Goal: Task Accomplishment & Management: Use online tool/utility

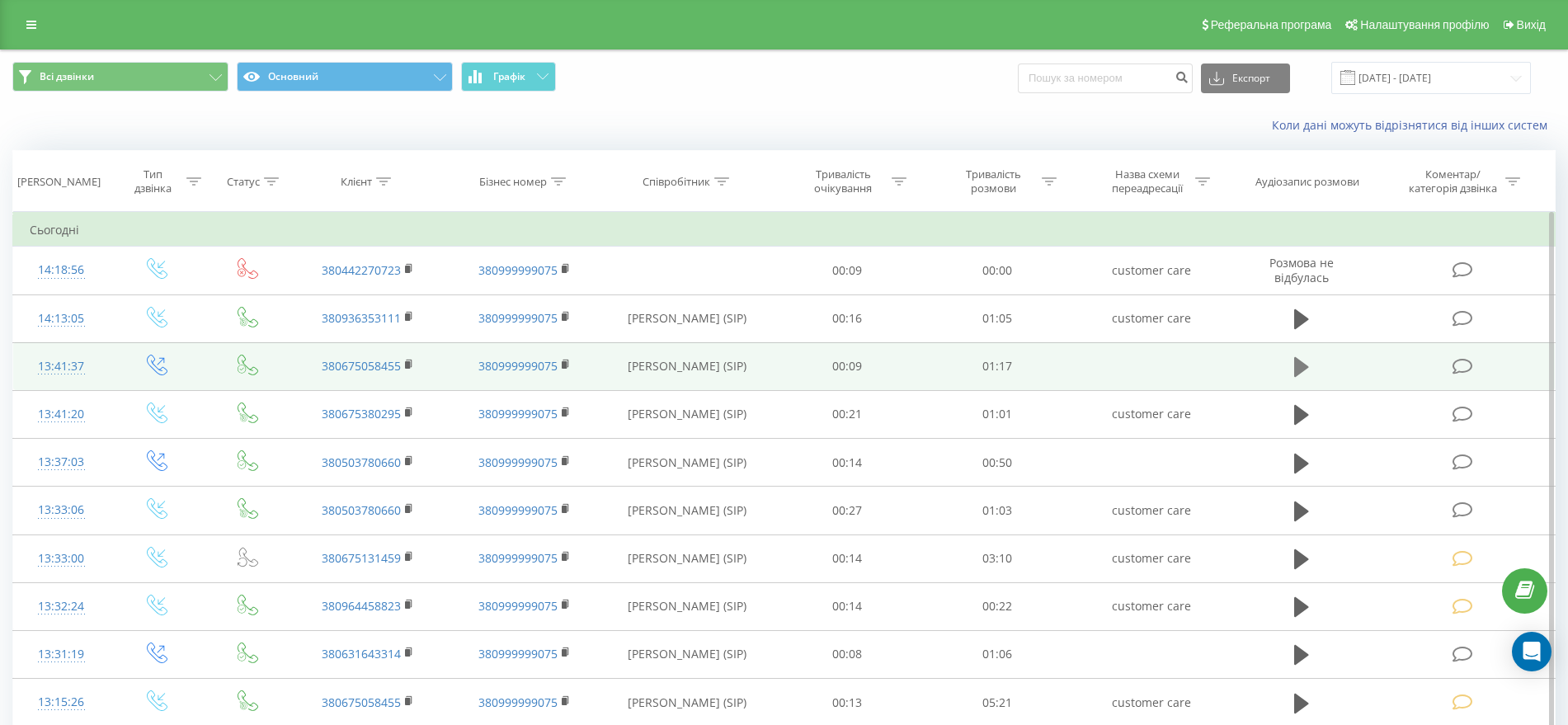
click at [1295, 371] on icon at bounding box center [1302, 367] width 15 height 23
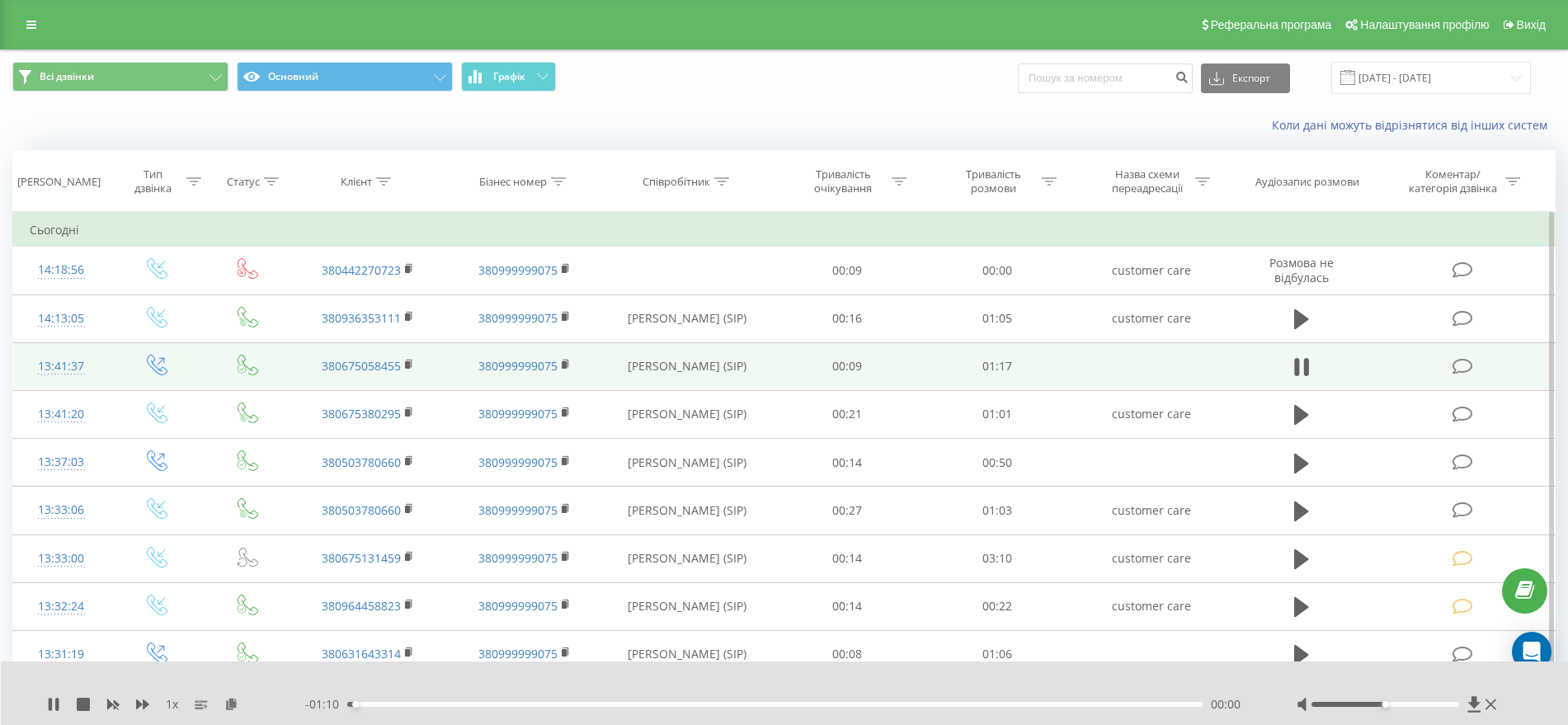
click at [420, 699] on div "- 01:10 00:00 00:00" at bounding box center [780, 705] width 950 height 17
click at [422, 702] on div "00:00" at bounding box center [775, 705] width 855 height 5
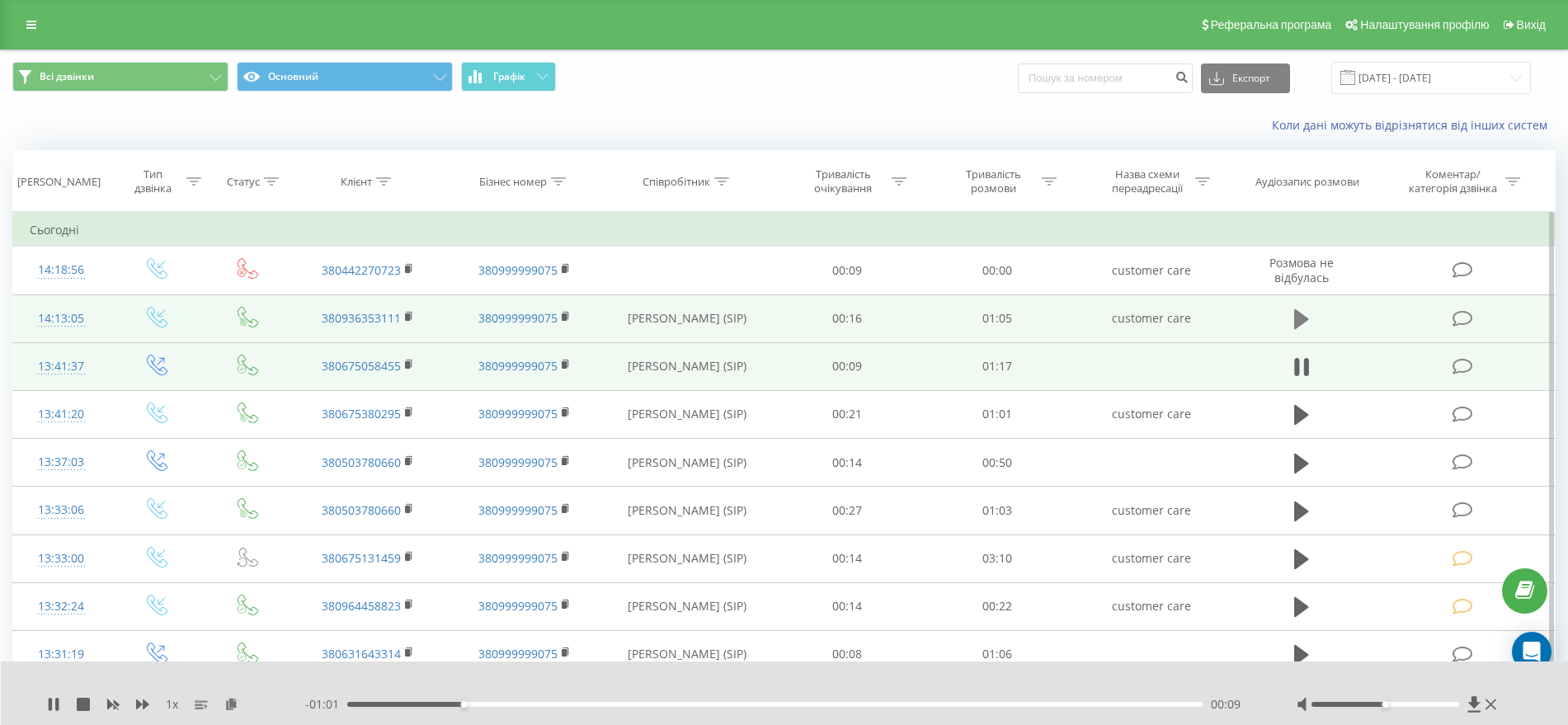
click at [1290, 319] on button at bounding box center [1302, 319] width 25 height 25
click at [1296, 319] on icon at bounding box center [1298, 319] width 5 height 18
click at [1471, 312] on span at bounding box center [1464, 318] width 23 height 16
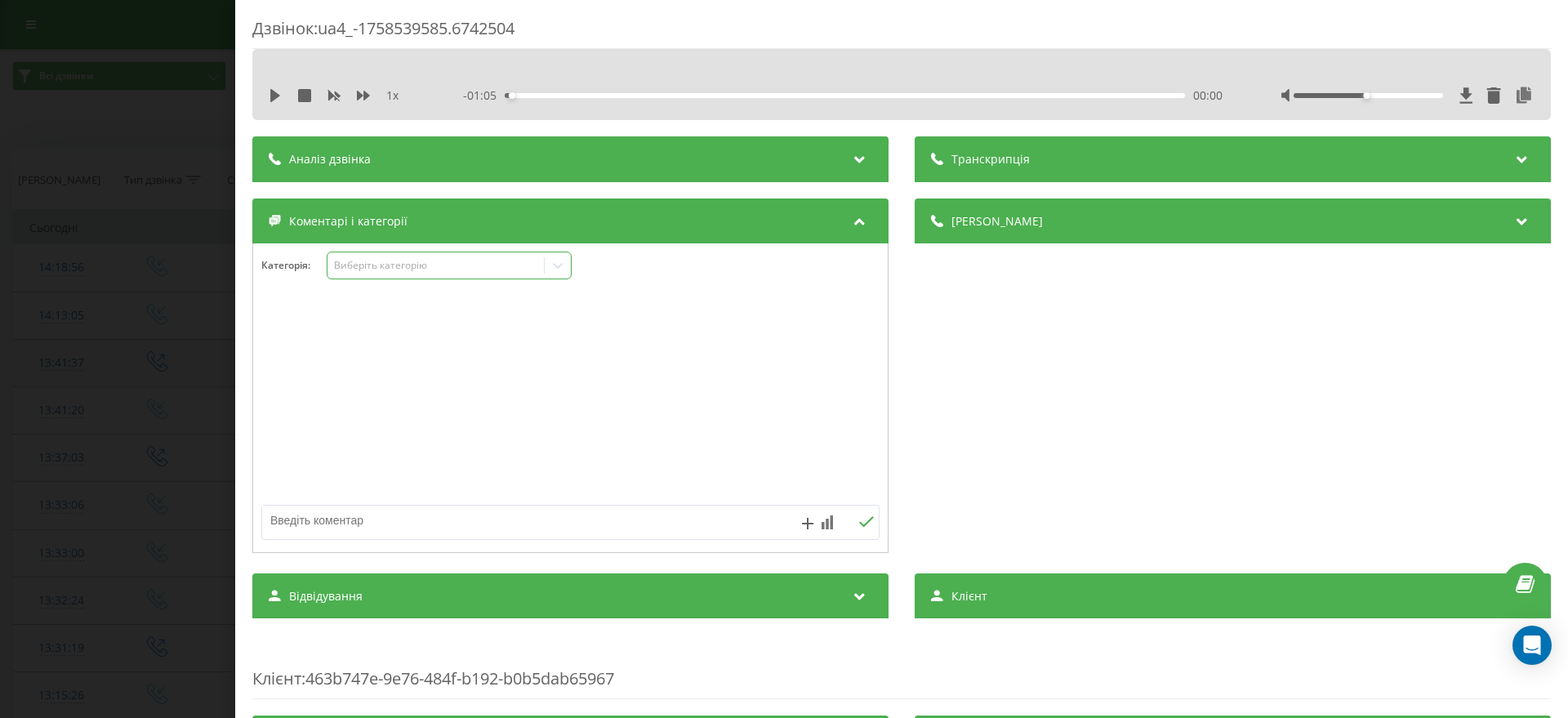
click at [366, 272] on div "Виберіть категорію" at bounding box center [436, 265] width 204 height 13
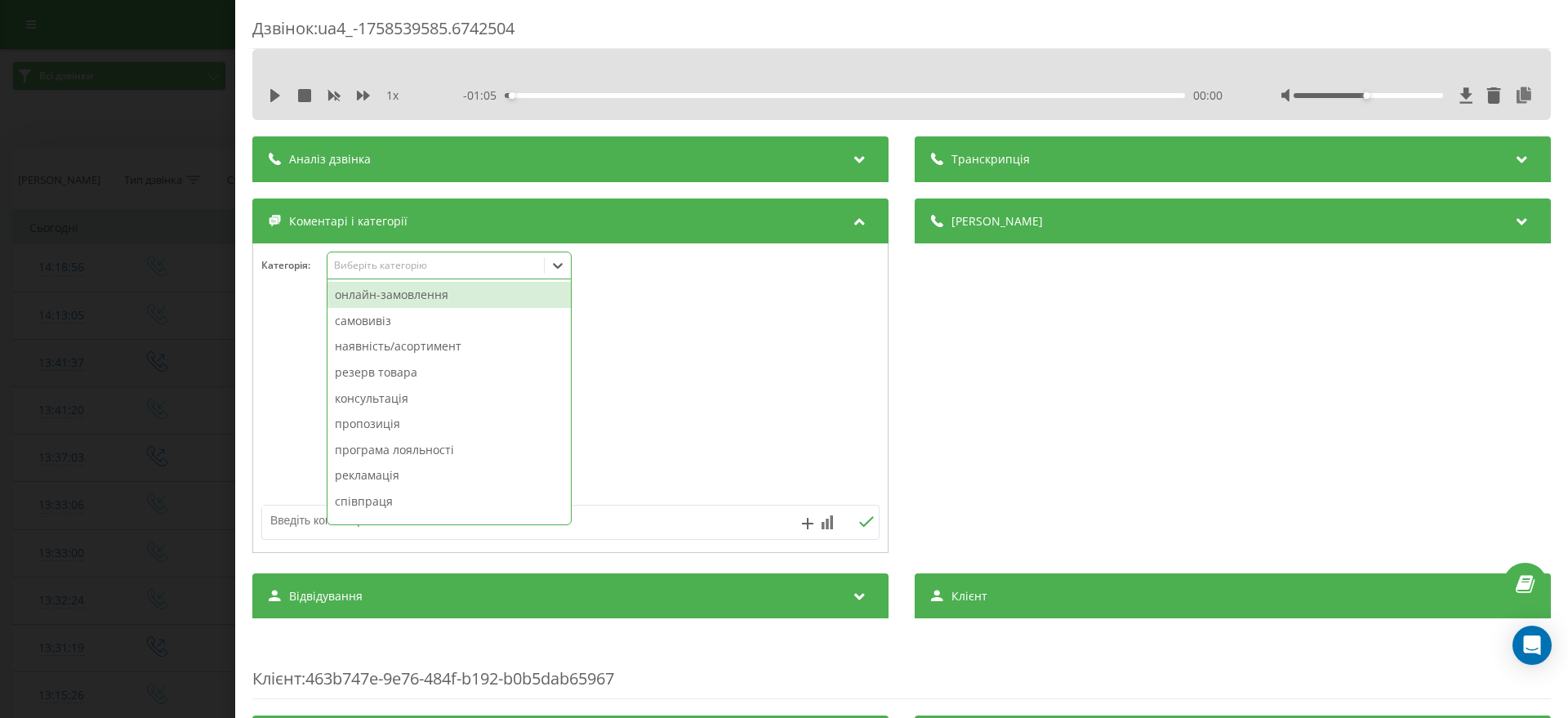
click at [376, 298] on div "онлайн-замовлення" at bounding box center [449, 295] width 243 height 26
click at [120, 291] on div "Дзвінок : ua4_-1758539585.6742504 1 x - 01:05 00:00 00:00 Транскрипція Для AI-а…" at bounding box center [784, 359] width 1568 height 718
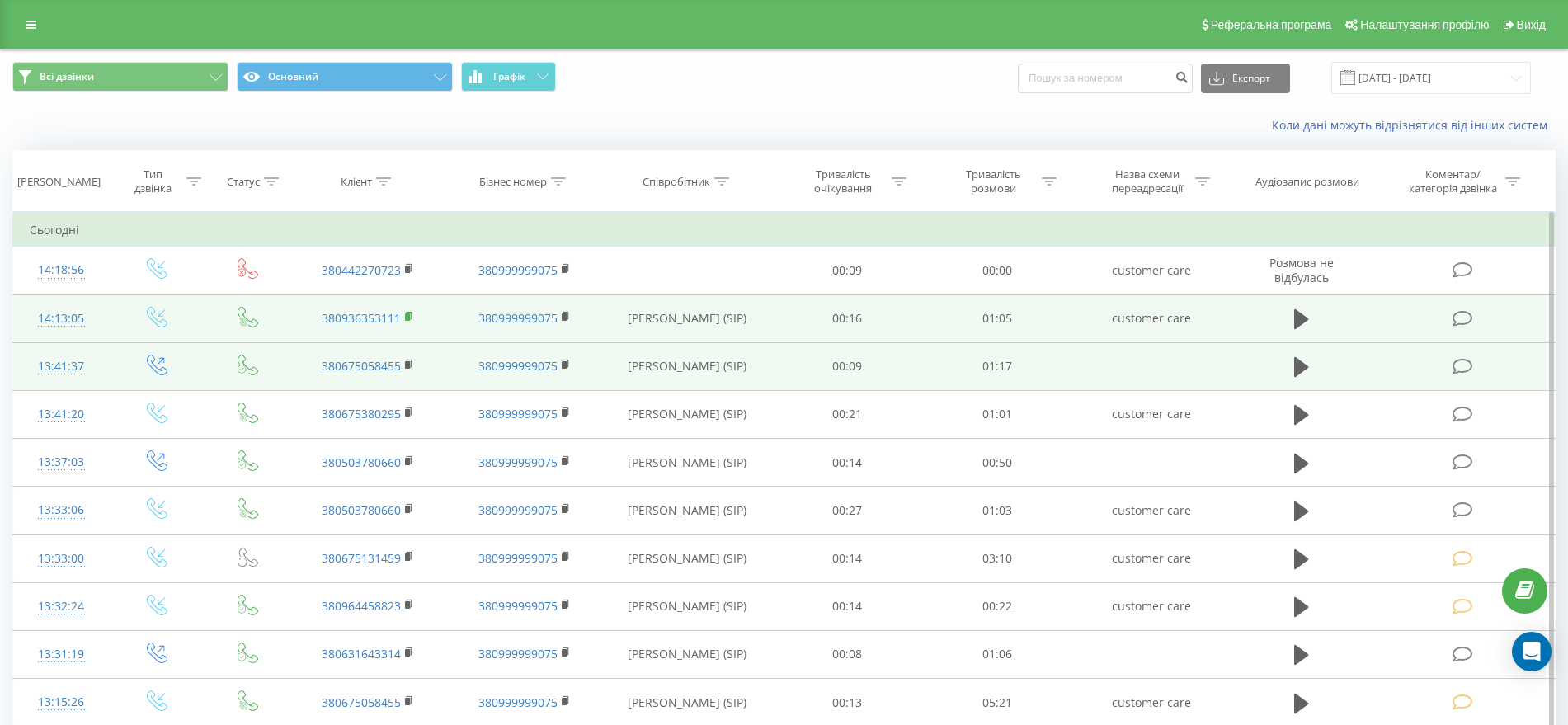
click at [406, 316] on rect at bounding box center [408, 317] width 5 height 7
